Goal: Task Accomplishment & Management: Manage account settings

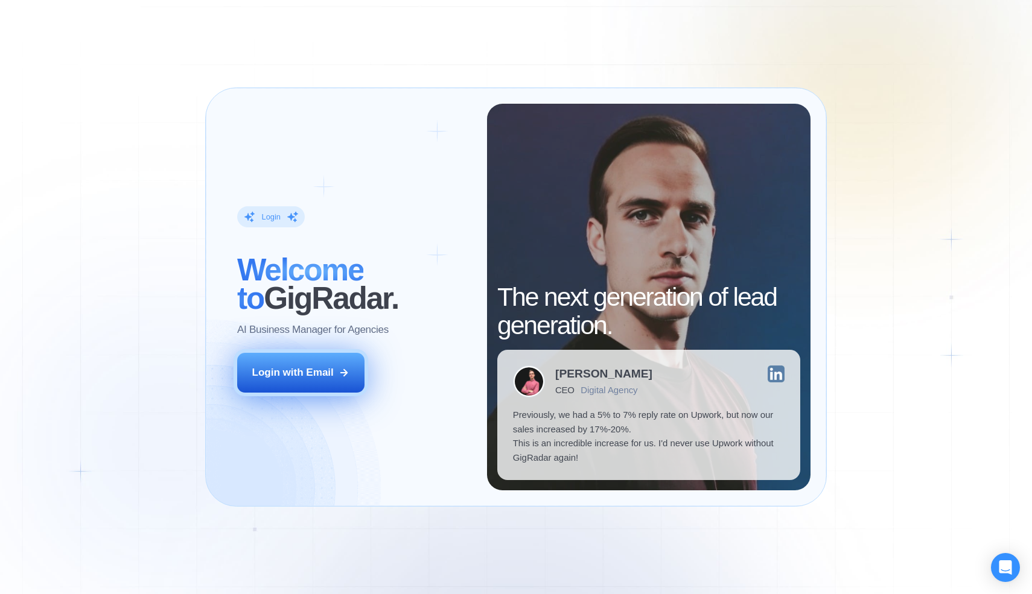
click at [288, 364] on button "Login with Email" at bounding box center [301, 373] width 128 height 40
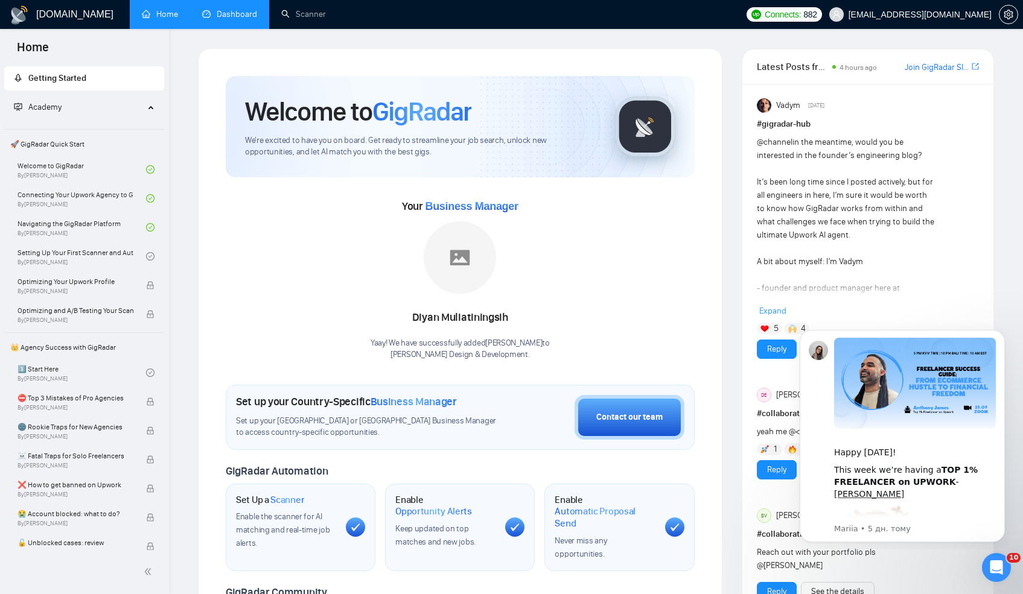
click at [216, 19] on link "Dashboard" at bounding box center [229, 14] width 55 height 10
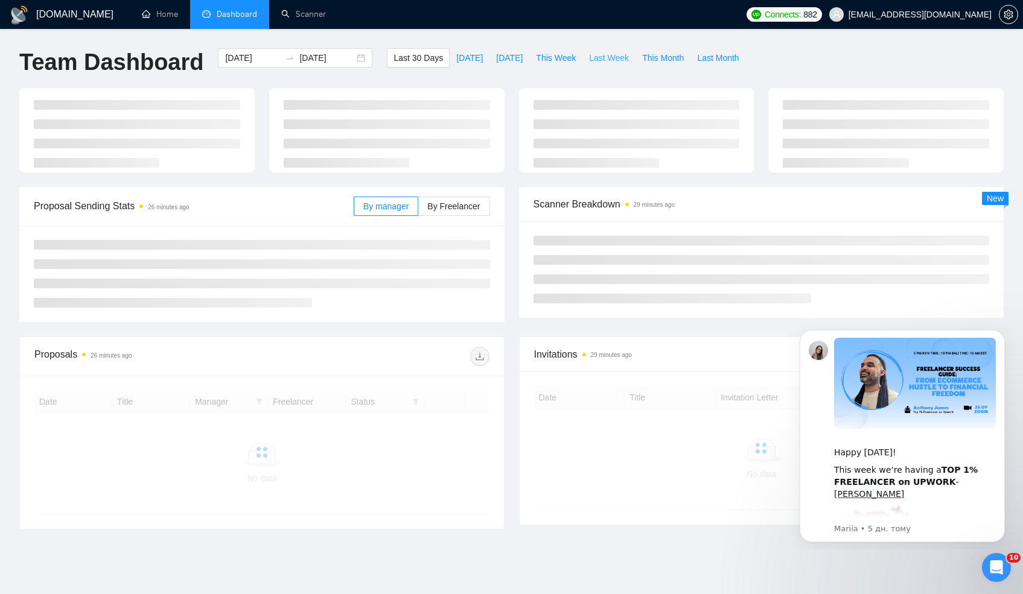
click at [606, 56] on span "Last Week" at bounding box center [609, 57] width 40 height 13
type input "2025-09-22"
type input "2025-09-28"
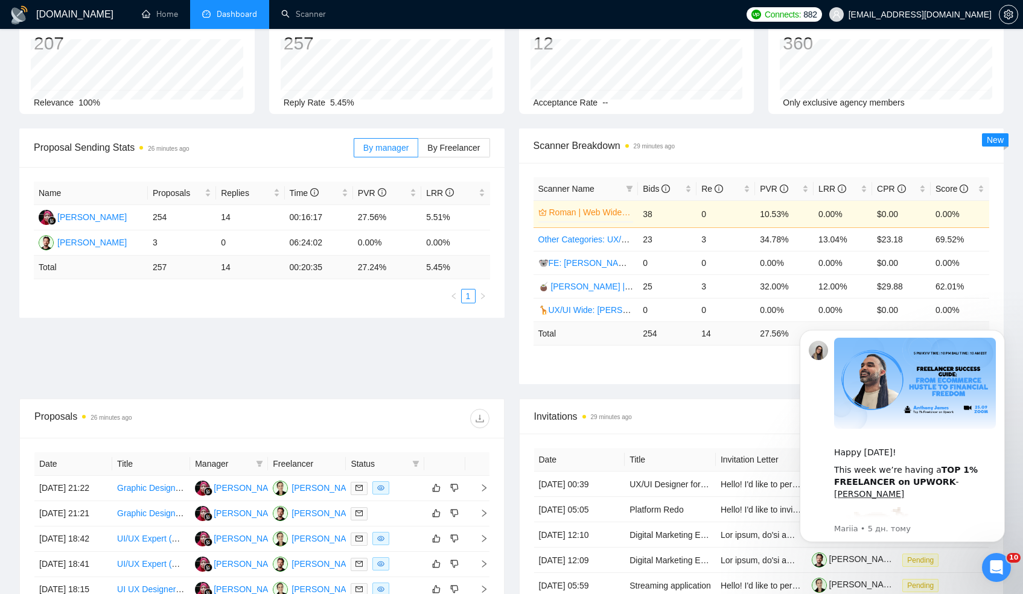
scroll to position [112, 0]
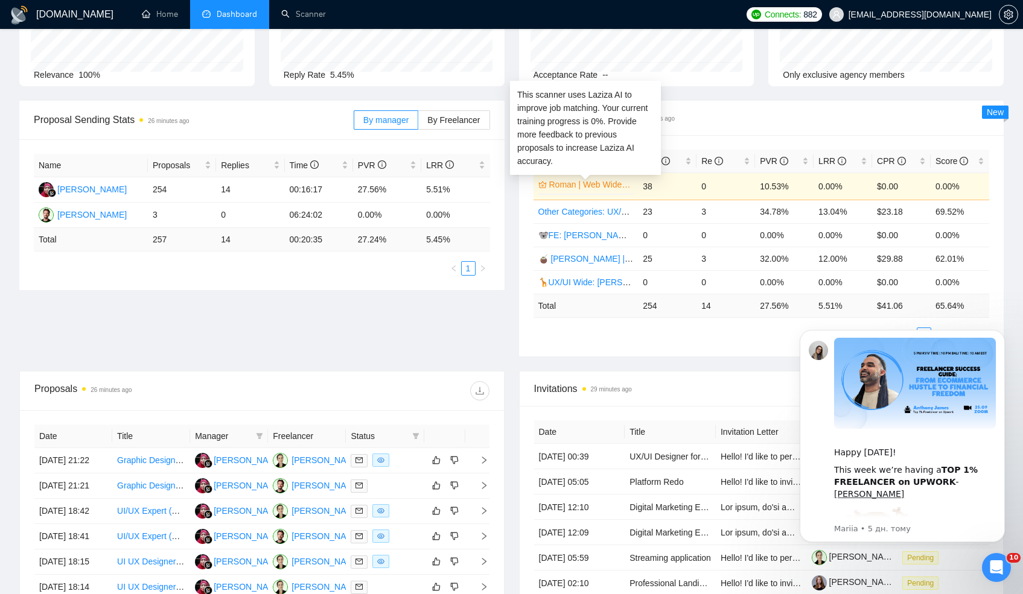
click at [600, 181] on link "Roman | Web Wide: 09/16 - Bid in Range" at bounding box center [590, 184] width 82 height 13
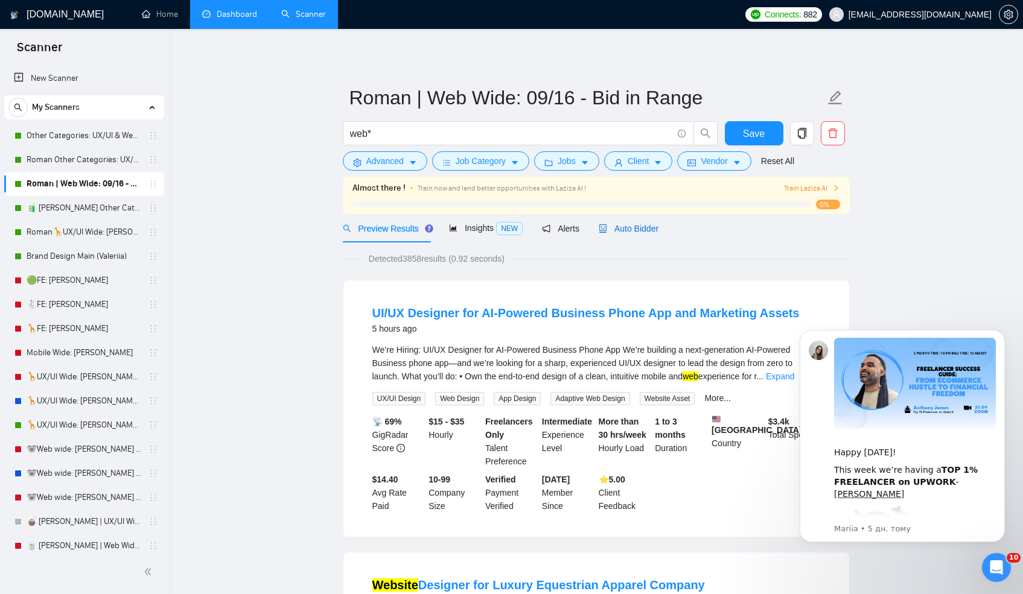
click at [644, 234] on div "Auto Bidder" at bounding box center [629, 228] width 60 height 13
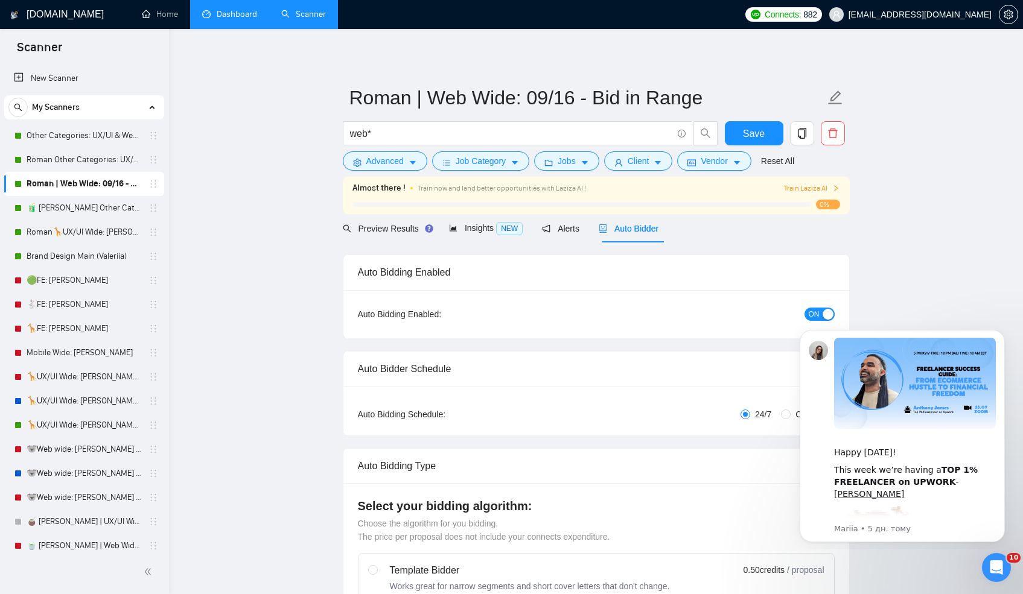
radio input "false"
radio input "true"
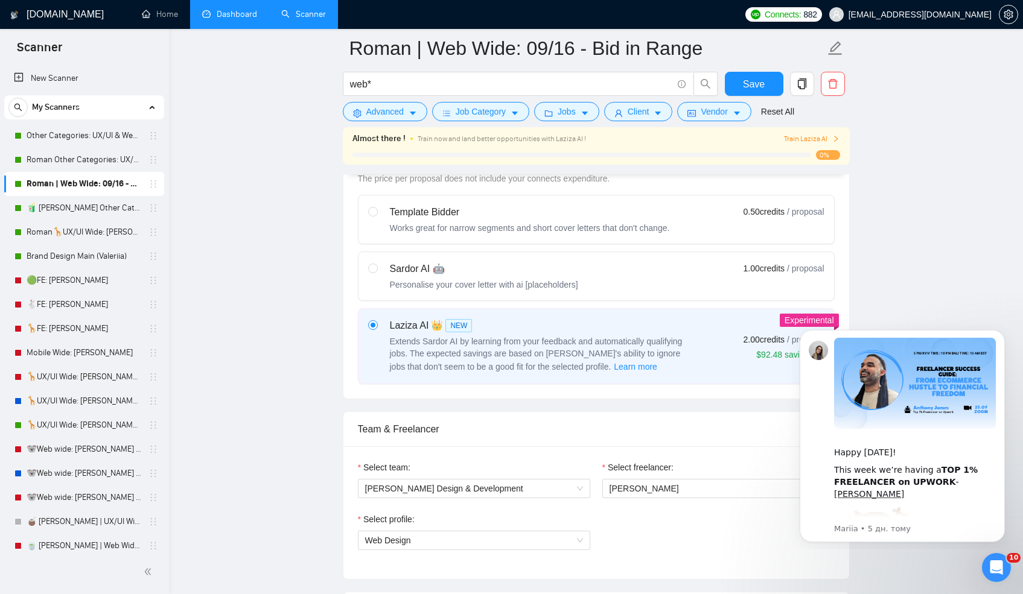
scroll to position [520, 0]
click at [372, 268] on input "radio" at bounding box center [372, 269] width 8 height 8
radio input "true"
radio input "false"
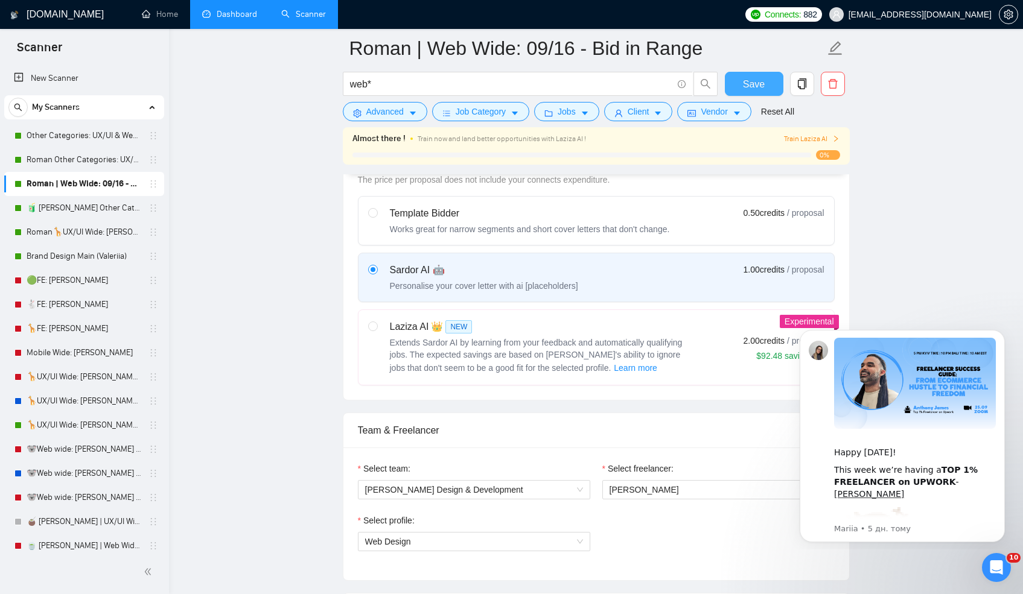
click at [739, 88] on button "Save" at bounding box center [754, 84] width 59 height 24
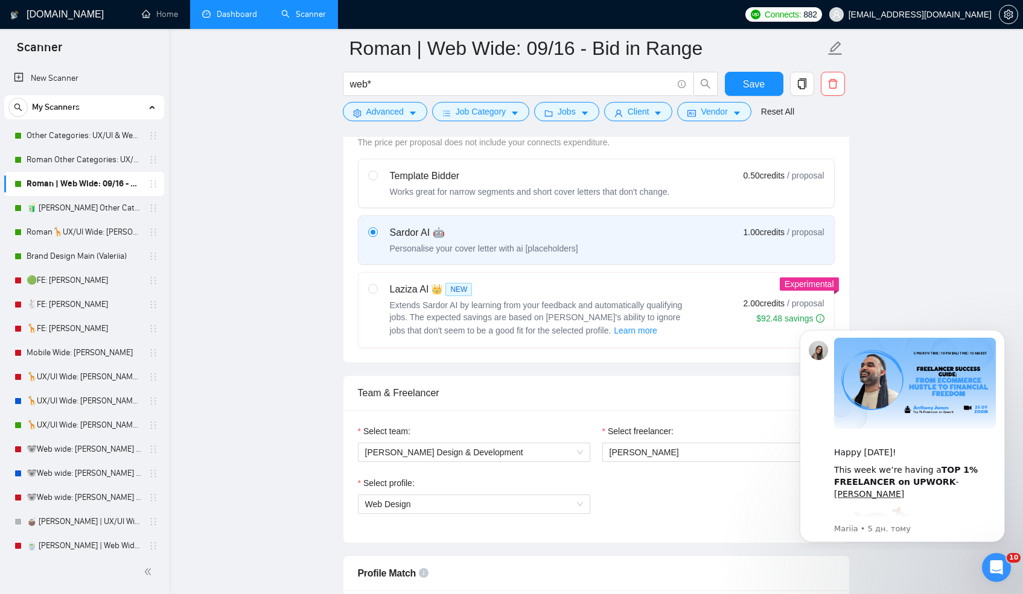
click at [226, 18] on link "Dashboard" at bounding box center [229, 14] width 55 height 10
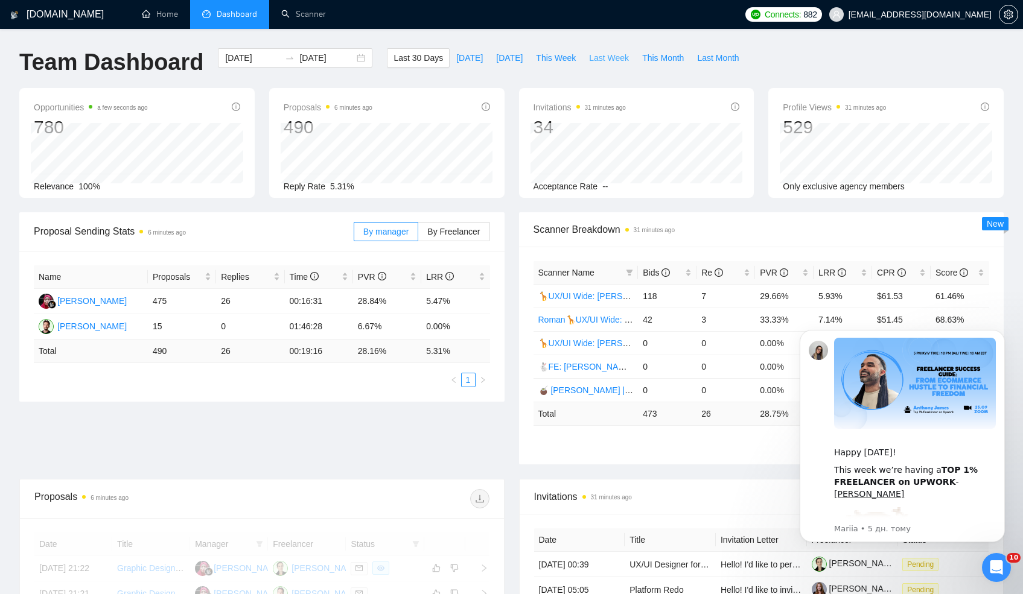
click at [605, 61] on span "Last Week" at bounding box center [609, 57] width 40 height 13
type input "2025-09-22"
type input "2025-09-28"
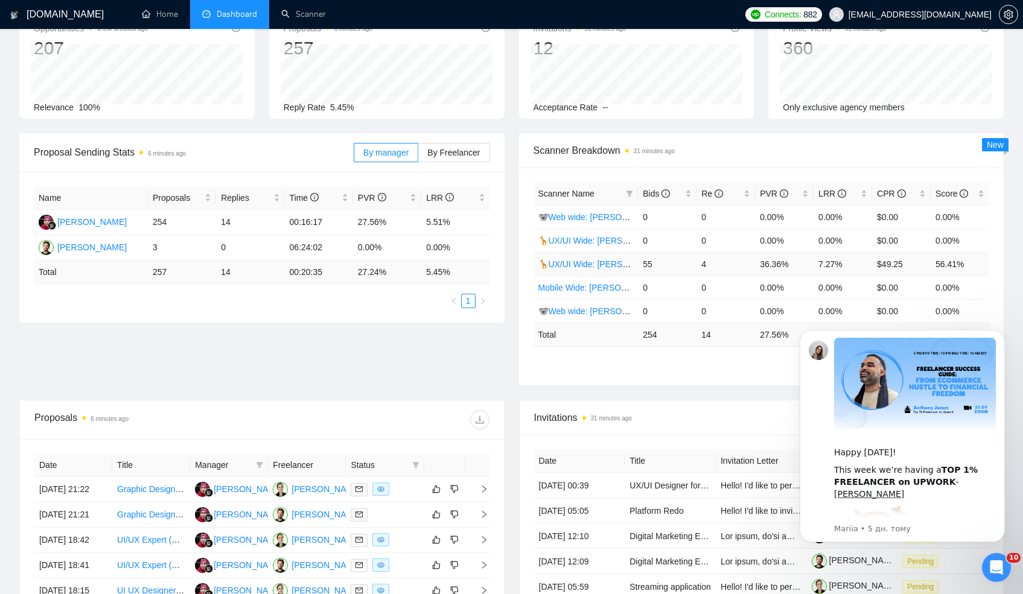
scroll to position [80, 0]
click at [647, 329] on td "254" at bounding box center [667, 334] width 59 height 24
copy td "254"
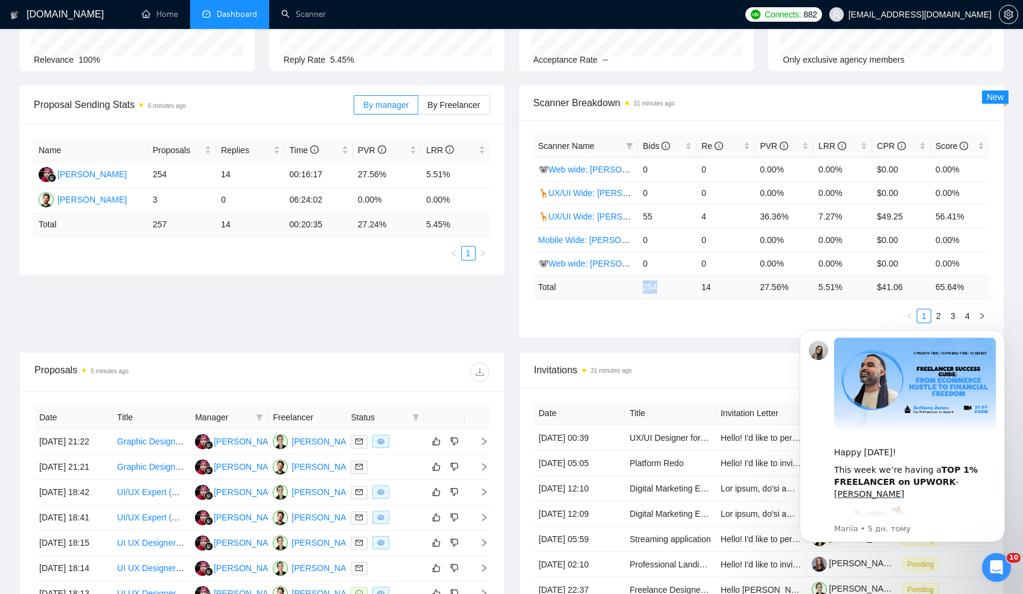
scroll to position [135, 0]
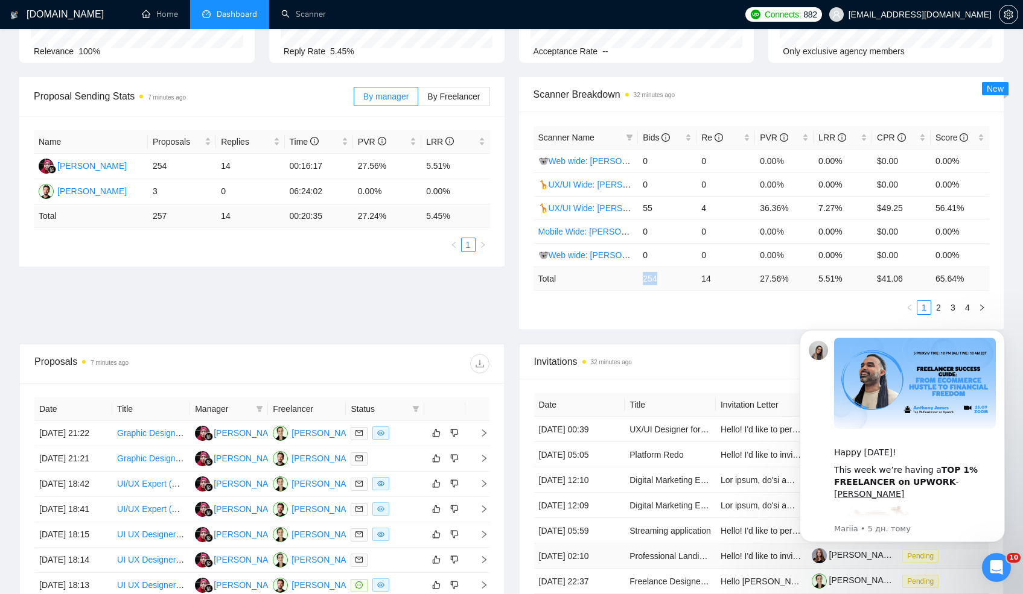
copy td "254"
click at [715, 277] on td "14" at bounding box center [725, 279] width 59 height 24
click at [706, 279] on td "14" at bounding box center [725, 279] width 59 height 24
copy td "14"
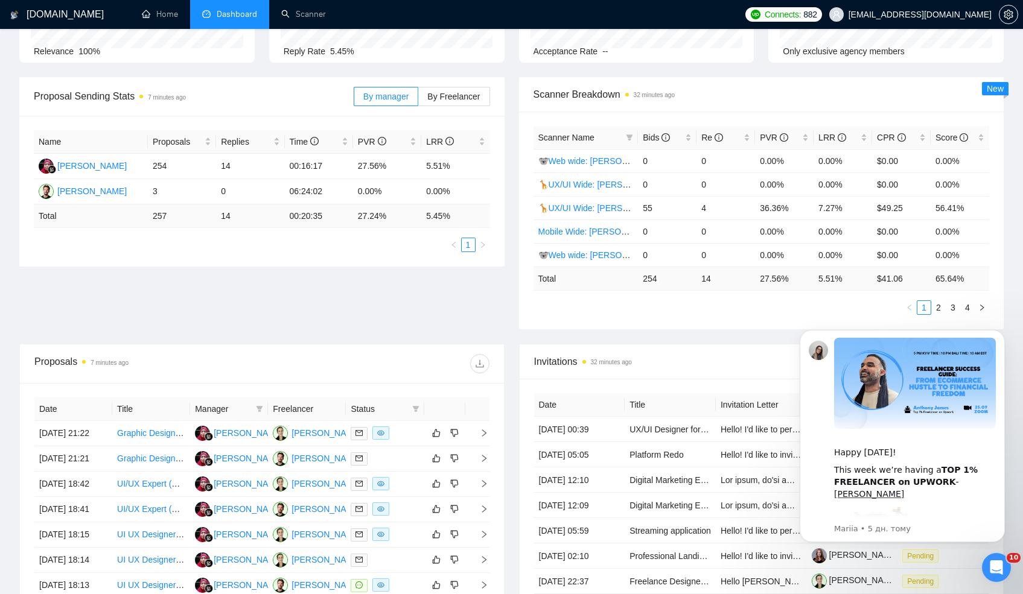
click at [781, 276] on td "27.56 %" at bounding box center [784, 279] width 59 height 24
copy td "27.56 %"
click at [832, 285] on td "5.51 %" at bounding box center [842, 279] width 59 height 24
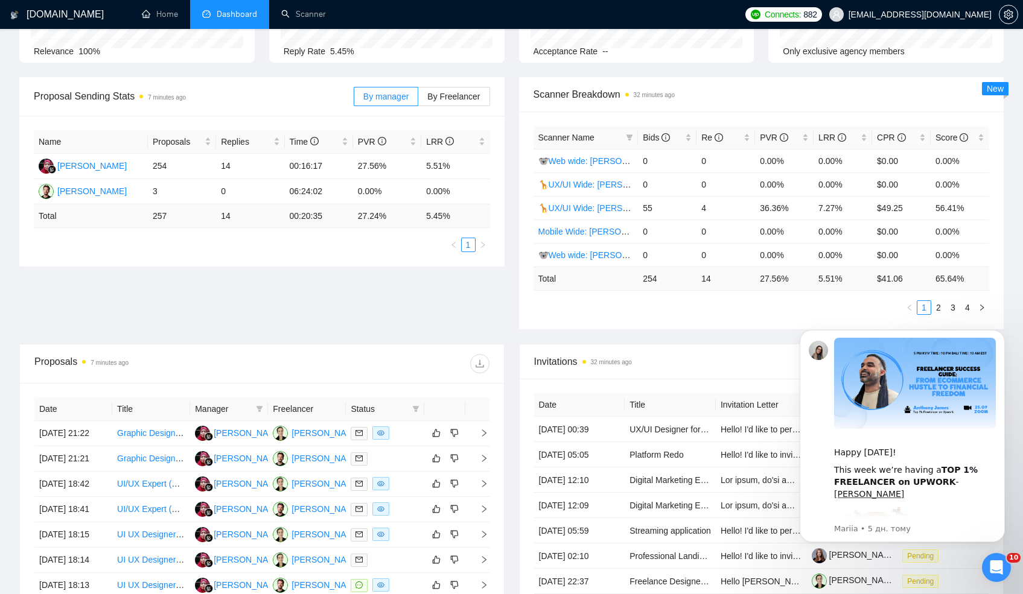
click at [832, 281] on td "5.51 %" at bounding box center [842, 279] width 59 height 24
copy td "5.51 %"
